Goal: Task Accomplishment & Management: Manage account settings

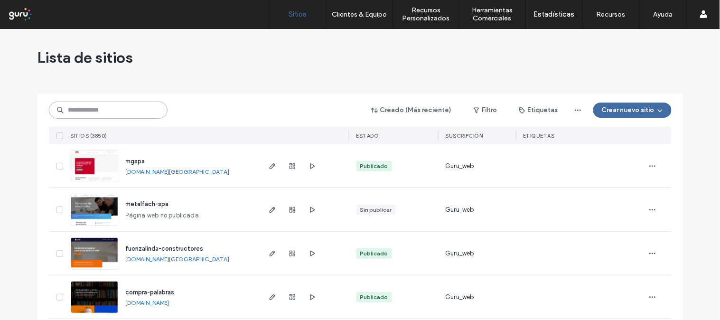
click at [105, 111] on input at bounding box center [108, 110] width 119 height 17
paste input "**********"
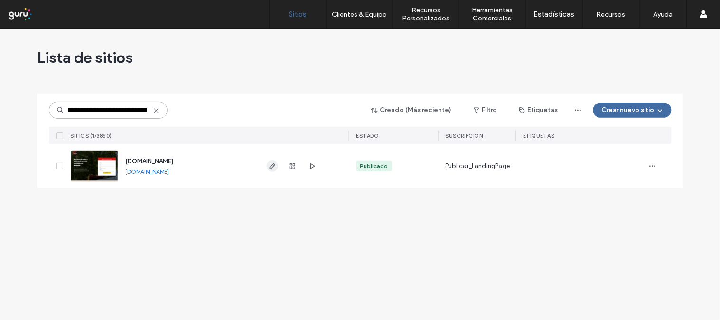
type input "**********"
click at [271, 170] on span "button" at bounding box center [272, 165] width 11 height 11
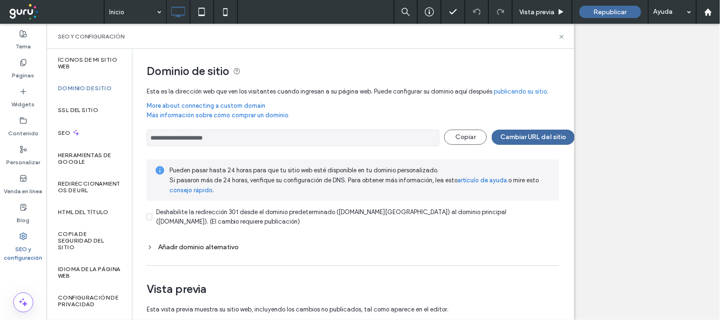
click at [228, 135] on input "**********" at bounding box center [293, 138] width 293 height 17
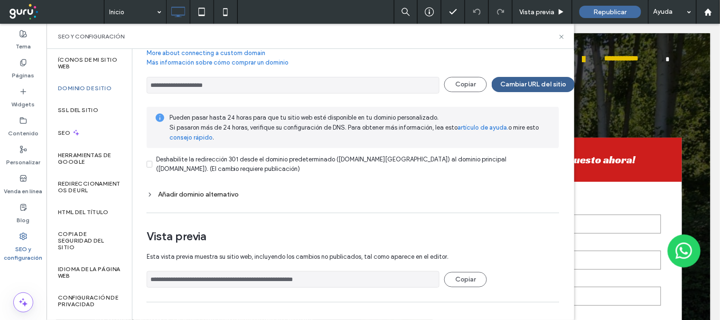
click at [538, 81] on button "Cambiar URL del sitio" at bounding box center [533, 84] width 83 height 15
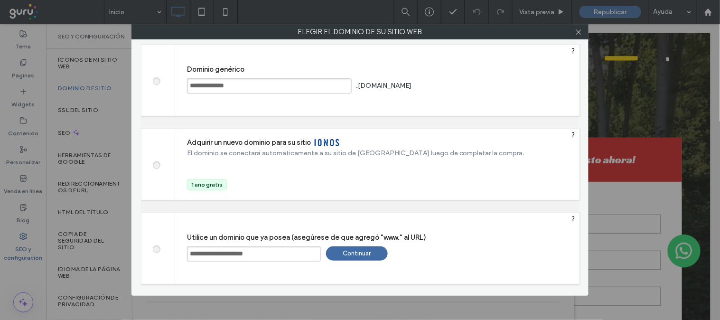
click at [343, 252] on div "Continuar" at bounding box center [357, 253] width 62 height 14
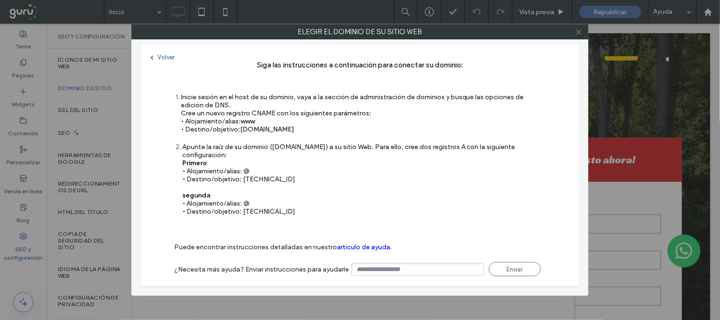
click at [578, 32] on use at bounding box center [578, 31] width 5 height 5
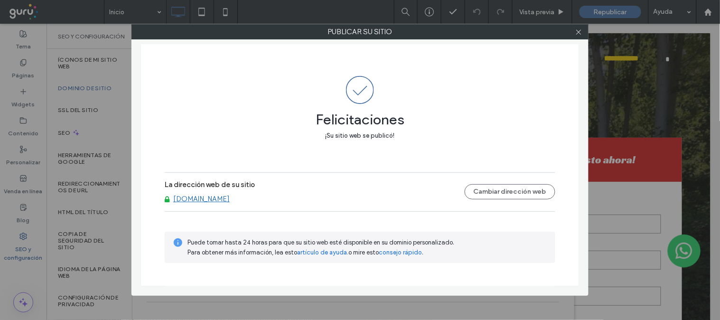
click at [220, 201] on link "[DOMAIN_NAME]" at bounding box center [201, 199] width 56 height 9
click at [221, 197] on link "[DOMAIN_NAME]" at bounding box center [201, 199] width 56 height 9
click at [509, 193] on button "Cambiar dirección web" at bounding box center [510, 191] width 91 height 15
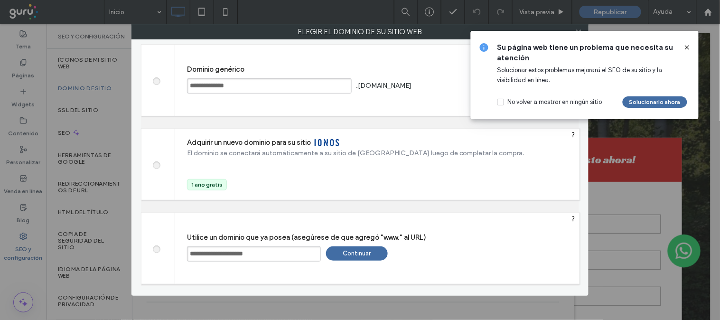
click at [354, 253] on div "Continuar" at bounding box center [357, 253] width 62 height 14
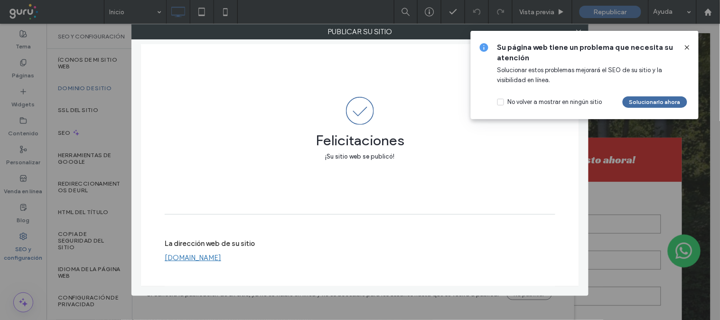
scroll to position [44, 0]
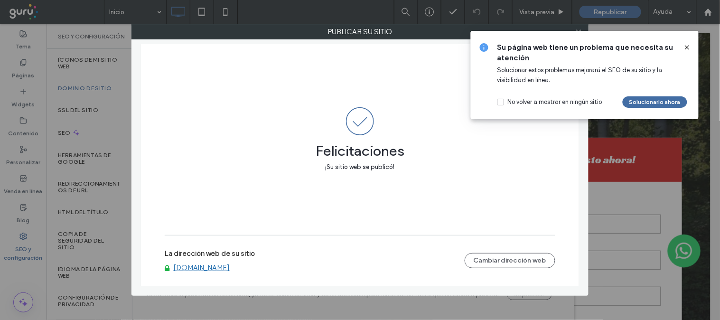
click at [205, 267] on link "[DOMAIN_NAME]" at bounding box center [201, 267] width 56 height 9
click at [689, 46] on use at bounding box center [687, 47] width 4 height 4
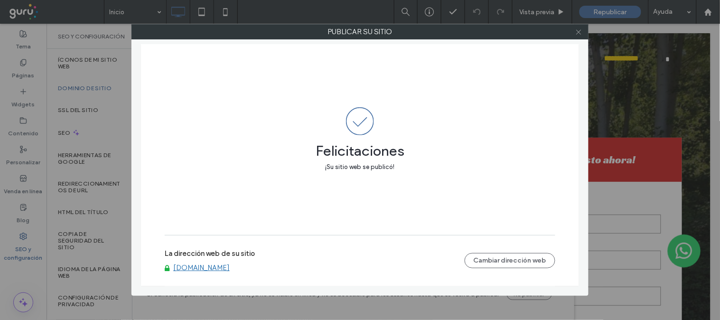
click at [576, 34] on use at bounding box center [578, 31] width 5 height 5
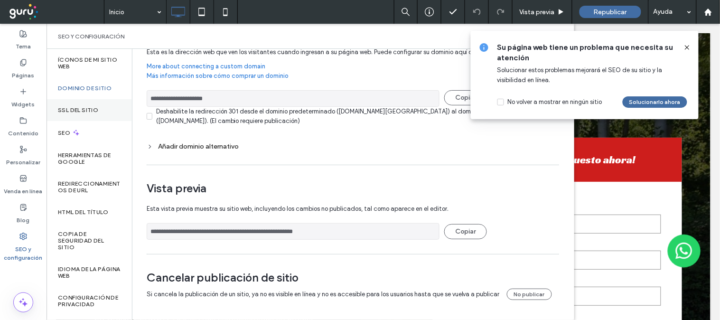
click at [94, 109] on label "SSL del sitio" at bounding box center [78, 110] width 40 height 7
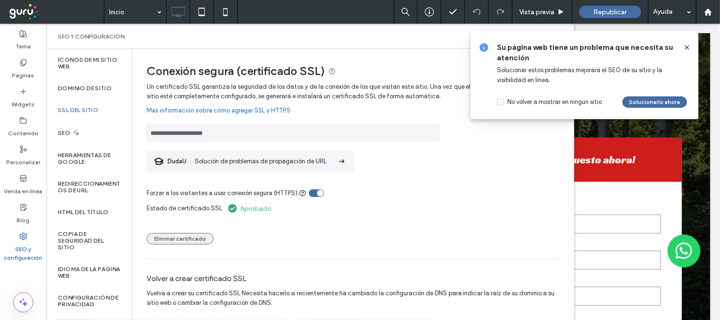
click at [195, 240] on button "Eliminar certificado" at bounding box center [180, 238] width 67 height 11
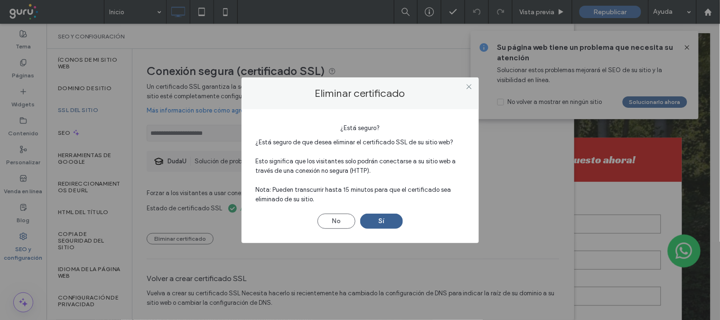
click at [377, 219] on button "Sí" at bounding box center [381, 221] width 43 height 15
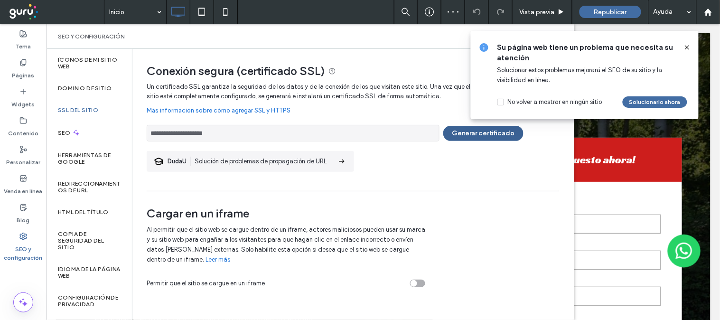
click at [465, 139] on button "Generar certificado" at bounding box center [483, 133] width 80 height 15
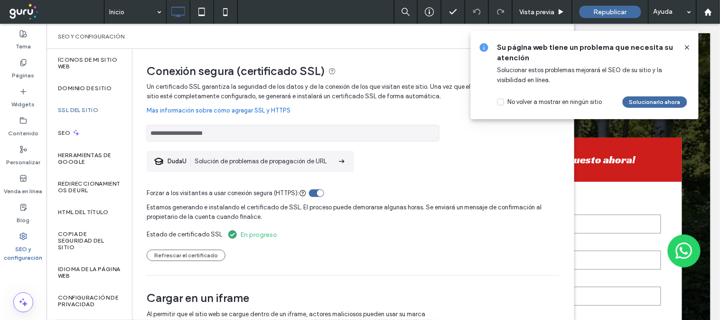
drag, startPoint x: 223, startPoint y: 134, endPoint x: 144, endPoint y: 137, distance: 79.3
click at [144, 137] on div "**********" at bounding box center [349, 214] width 434 height 331
